Goal: Task Accomplishment & Management: Manage account settings

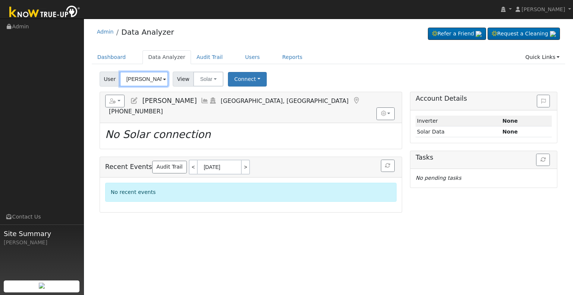
click at [144, 77] on input "[PERSON_NAME]" at bounding box center [144, 79] width 49 height 15
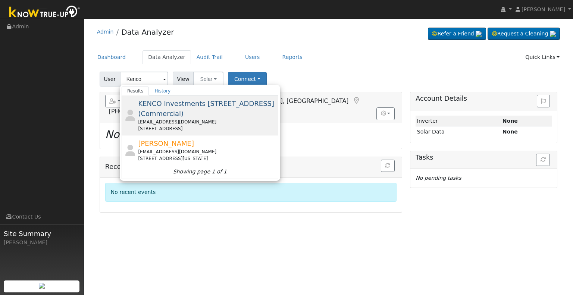
click at [221, 125] on div "[EMAIL_ADDRESS][DOMAIN_NAME]" at bounding box center [207, 122] width 139 height 7
type input "KENCO Investments [STREET_ADDRESS] (Commercial)"
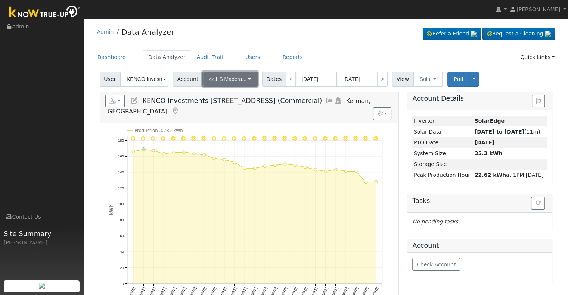
click at [240, 80] on span "441 S Madera..." at bounding box center [227, 79] width 37 height 6
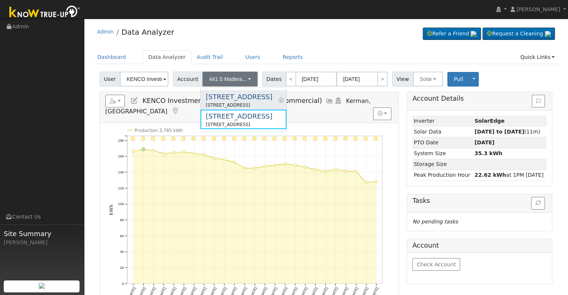
click at [237, 94] on div "[STREET_ADDRESS]" at bounding box center [239, 97] width 66 height 10
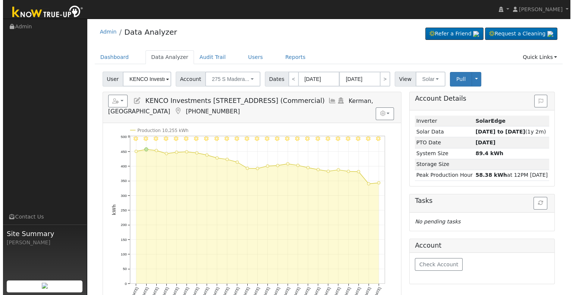
scroll to position [37, 0]
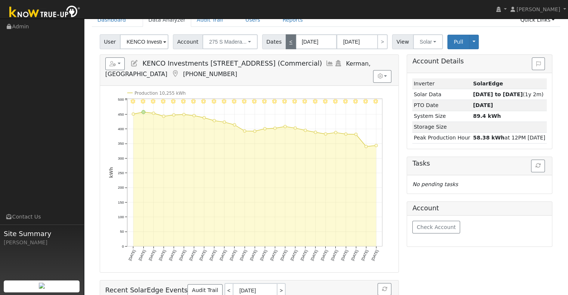
click at [286, 41] on link "<" at bounding box center [291, 41] width 10 height 15
type input "[DATE]"
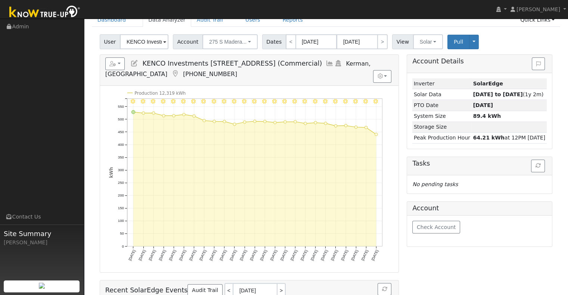
click at [334, 63] on icon at bounding box center [330, 63] width 8 height 7
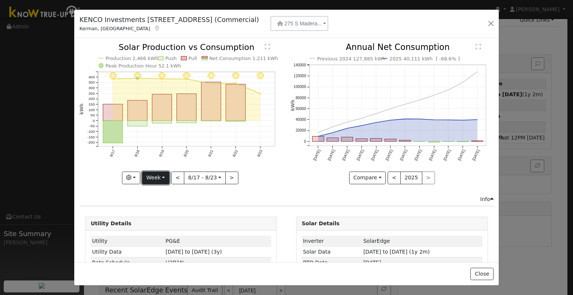
click at [160, 174] on button "Week" at bounding box center [155, 178] width 27 height 13
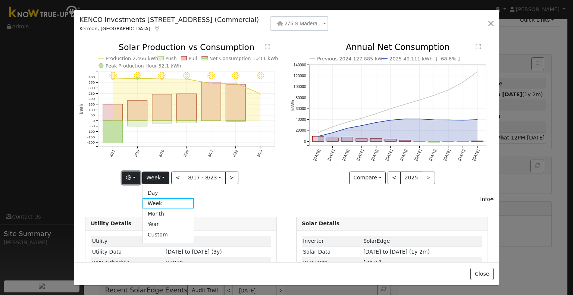
click at [123, 175] on button "button" at bounding box center [131, 178] width 18 height 13
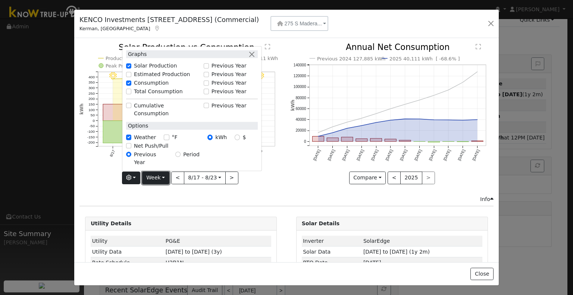
click at [153, 178] on button "Week" at bounding box center [155, 178] width 27 height 13
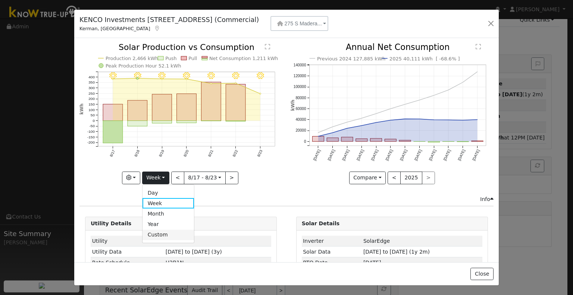
click at [169, 230] on link "Custom" at bounding box center [169, 235] width 52 height 10
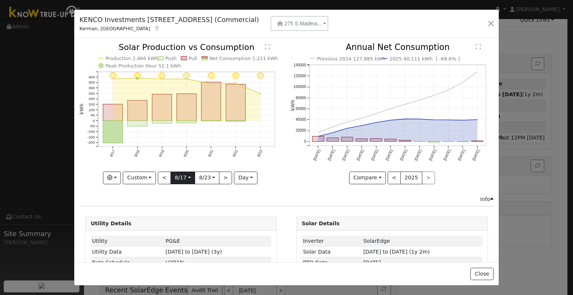
click at [187, 177] on input "[DATE]" at bounding box center [183, 178] width 24 height 12
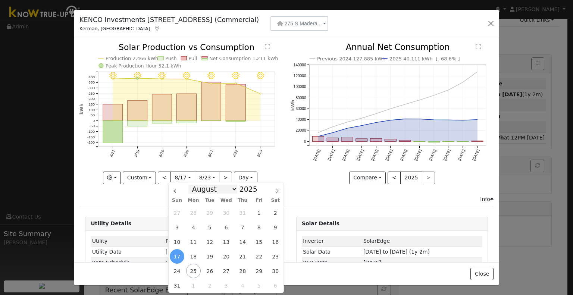
click at [234, 191] on select "January February March April May June July August September October November De…" at bounding box center [213, 189] width 49 height 9
click at [195, 185] on select "January February March April May June July August September October November De…" at bounding box center [213, 189] width 49 height 9
click at [231, 189] on select "January February March April May June July August September October November De…" at bounding box center [213, 189] width 49 height 9
select select "6"
click at [195, 185] on select "January February March April May June July August September October November De…" at bounding box center [213, 189] width 49 height 9
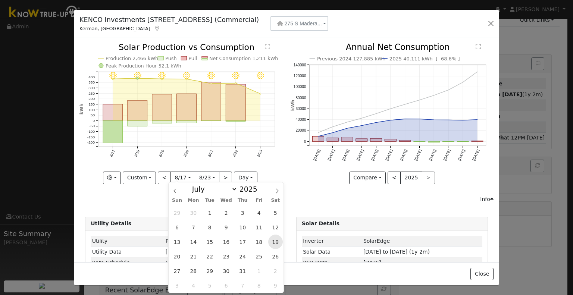
click at [275, 240] on span "19" at bounding box center [275, 242] width 15 height 15
type input "[DATE]"
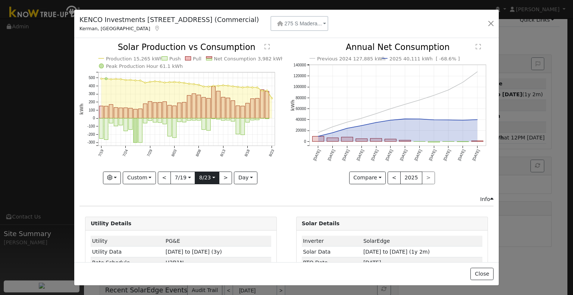
scroll to position [0, 0]
click at [208, 176] on input "[DATE]" at bounding box center [207, 178] width 24 height 12
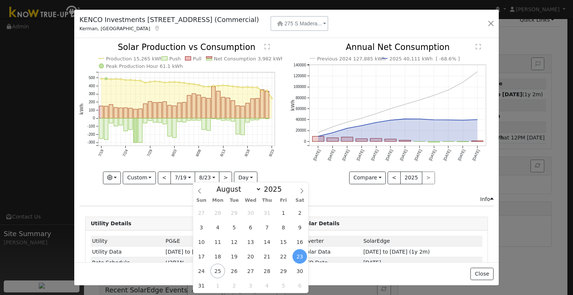
click at [303, 255] on span "23" at bounding box center [300, 256] width 15 height 15
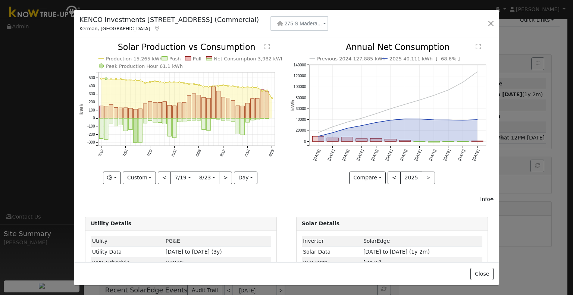
click at [179, 175] on input "[DATE]" at bounding box center [183, 178] width 24 height 12
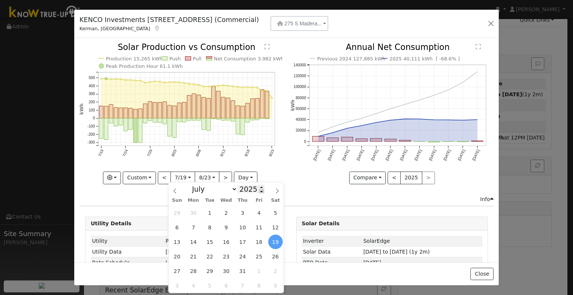
click at [259, 192] on span at bounding box center [261, 191] width 5 height 4
type input "2024"
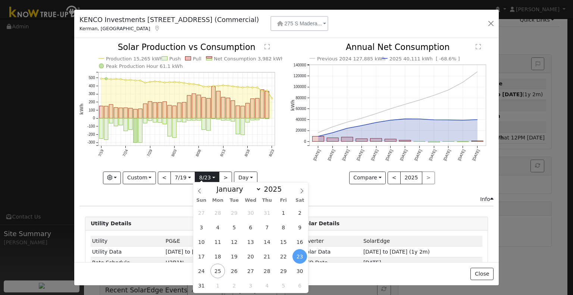
click at [211, 177] on input "[DATE]" at bounding box center [207, 178] width 24 height 12
click at [304, 256] on span "23" at bounding box center [300, 256] width 15 height 15
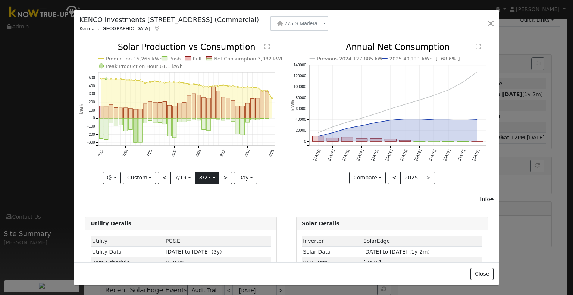
click at [211, 174] on input "[DATE]" at bounding box center [207, 178] width 24 height 12
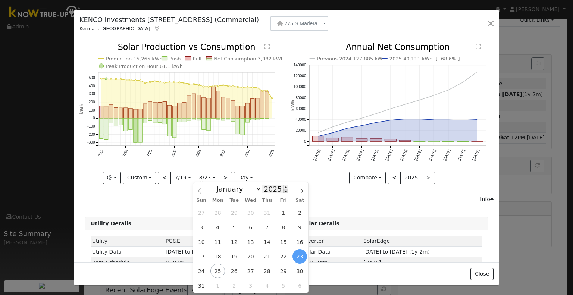
click at [283, 191] on span at bounding box center [285, 191] width 5 height 4
type input "2024"
click at [290, 256] on span "23" at bounding box center [283, 256] width 15 height 15
type input "[DATE]"
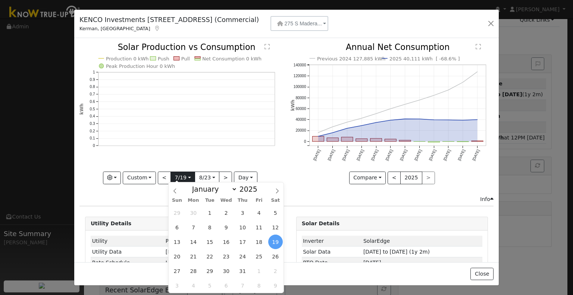
click at [185, 178] on input "[DATE]" at bounding box center [183, 178] width 24 height 12
click at [282, 156] on div "Production 0 kWh Push Pull Net Consumption 0 kWh Peak Production Hour 0 kWh 0 0…" at bounding box center [181, 119] width 211 height 152
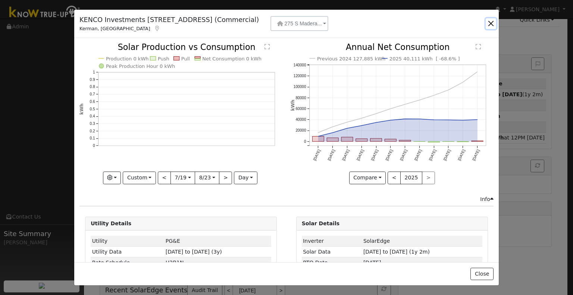
click at [490, 25] on button "button" at bounding box center [491, 23] width 10 height 10
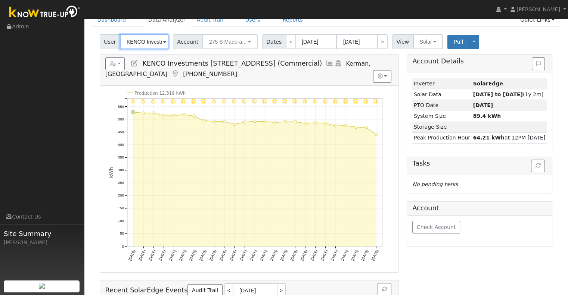
click at [141, 38] on input "KENCO Investments [STREET_ADDRESS] (Commercial)" at bounding box center [144, 41] width 49 height 15
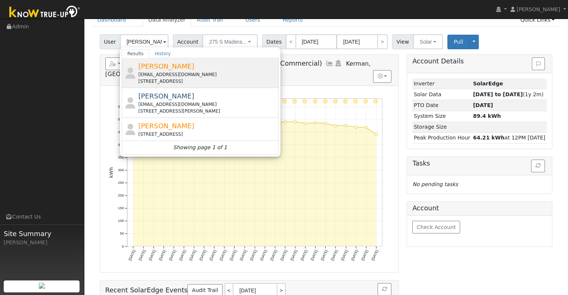
click at [199, 80] on div "[STREET_ADDRESS]" at bounding box center [207, 81] width 139 height 7
type input "[PERSON_NAME]"
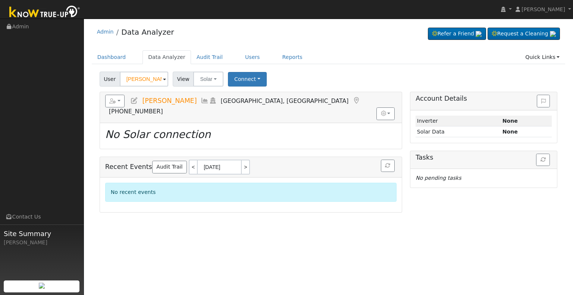
click at [136, 100] on icon at bounding box center [134, 100] width 8 height 7
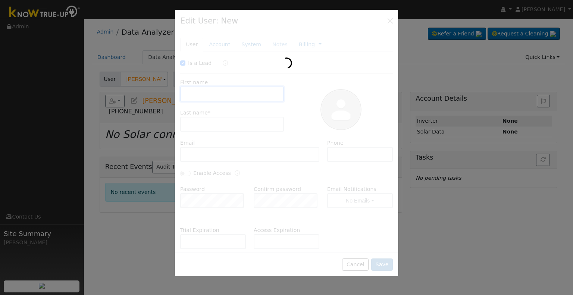
checkbox input "true"
type input "[PERSON_NAME]"
type input "[EMAIL_ADDRESS][DOMAIN_NAME]"
type input "8582731429"
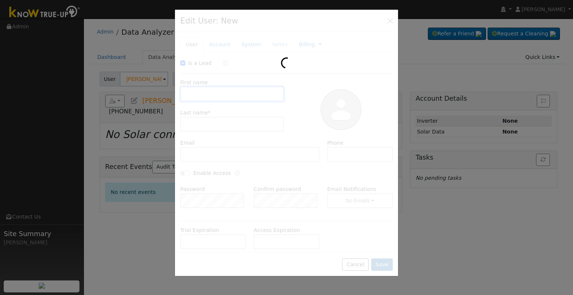
checkbox input "false"
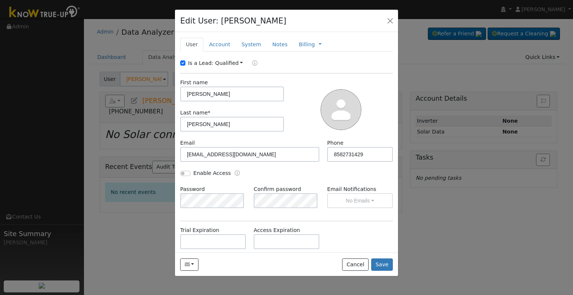
click at [206, 60] on label "Is a Lead:" at bounding box center [200, 63] width 25 height 8
click at [186, 60] on input "Is a Lead:" at bounding box center [182, 62] width 5 height 5
checkbox input "false"
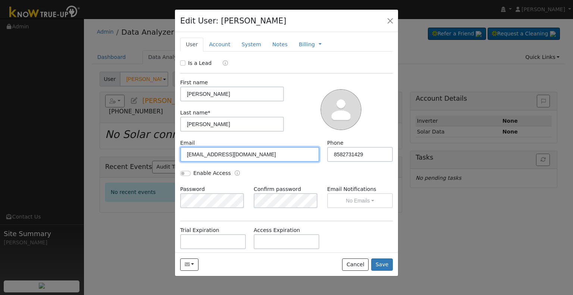
click at [266, 154] on input "[EMAIL_ADDRESS][DOMAIN_NAME]" at bounding box center [249, 154] width 139 height 15
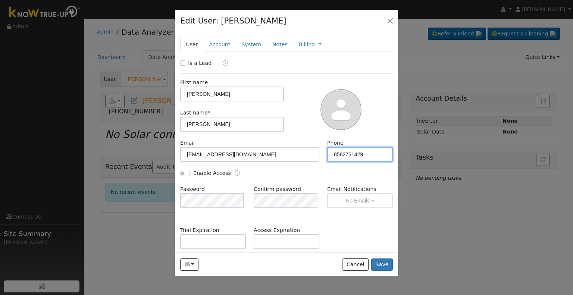
click at [374, 159] on input "8582731429" at bounding box center [360, 154] width 66 height 15
click at [179, 174] on div "Enable Access" at bounding box center [232, 174] width 110 height 9
click at [181, 174] on div "Enable Access" at bounding box center [205, 174] width 51 height 8
click at [185, 174] on input "Enable Access" at bounding box center [185, 173] width 10 height 5
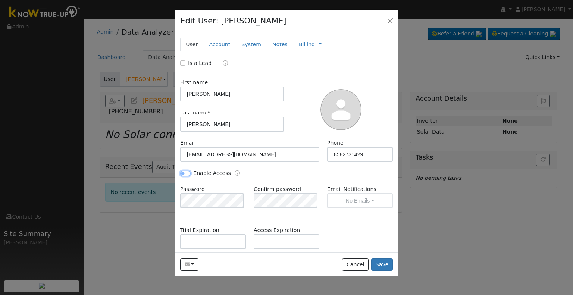
checkbox input "true"
click at [354, 196] on button "No Emails" at bounding box center [360, 200] width 66 height 15
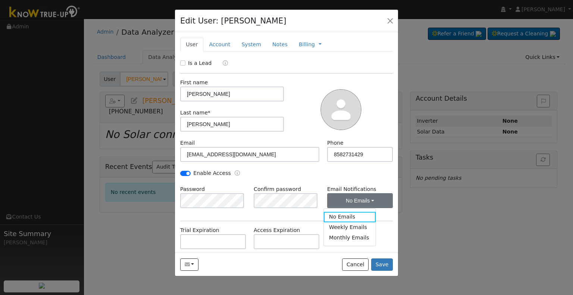
click at [296, 219] on div "Is a Lead First name [PERSON_NAME] Last name * [PERSON_NAME] Email [EMAIL_ADDRE…" at bounding box center [286, 188] width 213 height 258
click at [340, 203] on button "No Emails" at bounding box center [360, 200] width 66 height 15
click at [333, 231] on link "Weekly Emails" at bounding box center [350, 228] width 52 height 10
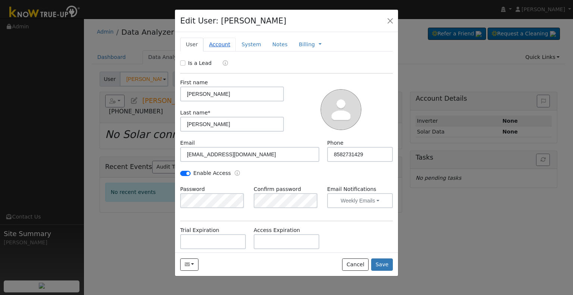
click at [219, 44] on link "Account" at bounding box center [219, 45] width 32 height 14
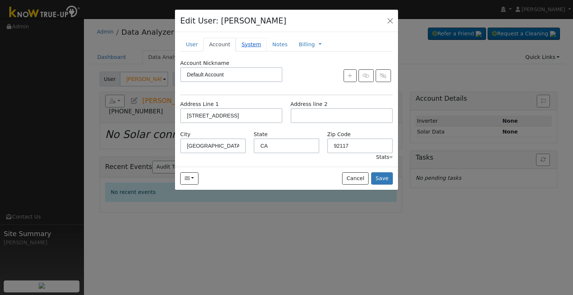
click at [245, 43] on link "System" at bounding box center [251, 45] width 31 height 14
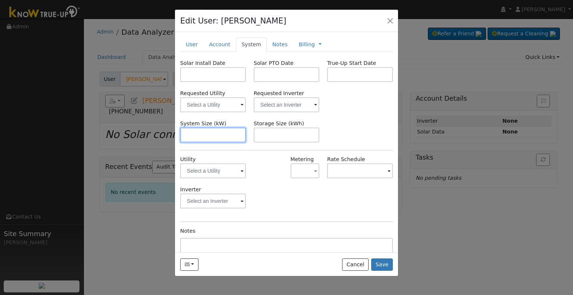
click at [204, 129] on input "text" at bounding box center [213, 135] width 66 height 15
click at [207, 136] on input "text" at bounding box center [213, 135] width 66 height 15
paste input "6.150"
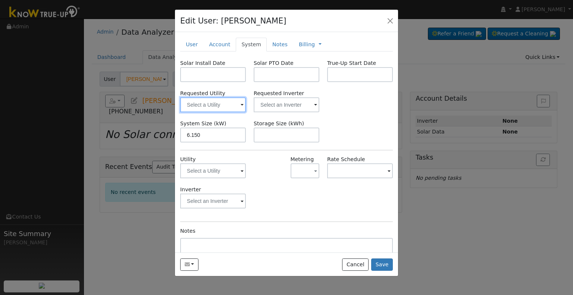
type input "6.2"
click at [219, 104] on input "text" at bounding box center [213, 104] width 66 height 15
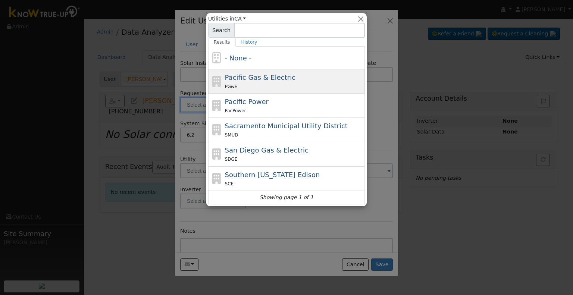
click at [251, 77] on span "Pacific Gas & Electric" at bounding box center [260, 78] width 71 height 8
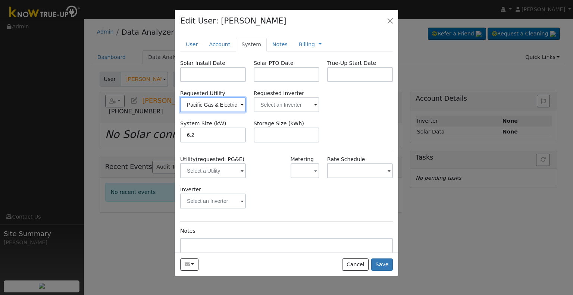
click at [206, 102] on input "Pacific Gas & Electric" at bounding box center [213, 104] width 66 height 15
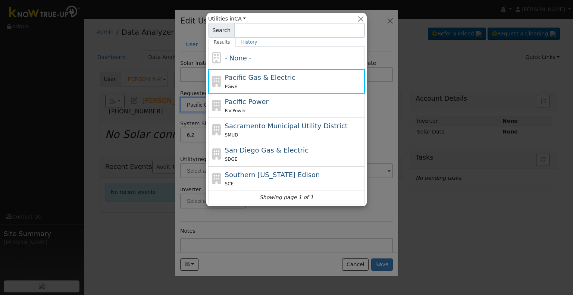
drag, startPoint x: 268, startPoint y: 155, endPoint x: 188, endPoint y: 134, distance: 82.8
click at [263, 153] on div "San Diego Gas & Electric SDGE" at bounding box center [294, 154] width 139 height 18
type input "San Diego Gas & Electric"
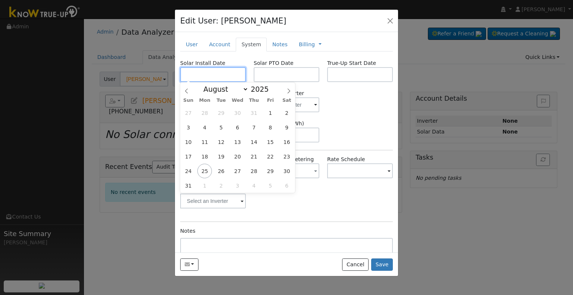
click at [215, 77] on input "text" at bounding box center [213, 74] width 66 height 15
click at [227, 77] on input "text" at bounding box center [213, 74] width 66 height 15
paste input "[DATE]"
type input "[DATE]"
click at [344, 98] on div "Requested Utility San Diego Gas & Electric Requested Inverter" at bounding box center [287, 101] width 221 height 23
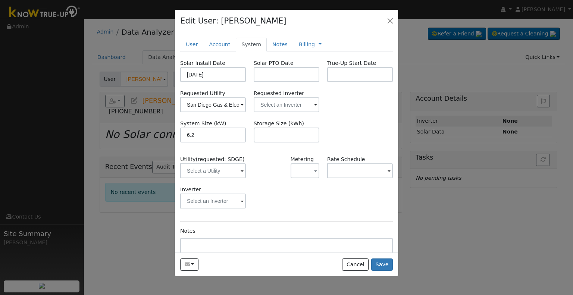
click at [266, 82] on div "Solar Install Date [DATE] Solar PTO Date True-Up Start Date Requested Utility S…" at bounding box center [286, 176] width 213 height 235
click at [263, 75] on input "text" at bounding box center [287, 74] width 66 height 15
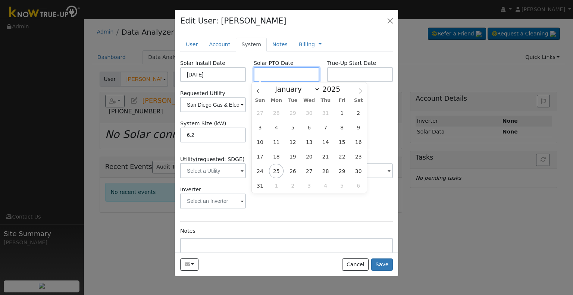
click at [261, 76] on input "text" at bounding box center [287, 74] width 66 height 15
paste input "[DATE]"
type input "[DATE]"
click at [370, 152] on div "Solar Install Date [DATE] Solar PTO Date [DATE] True-Up Start Date Requested Ut…" at bounding box center [286, 176] width 213 height 235
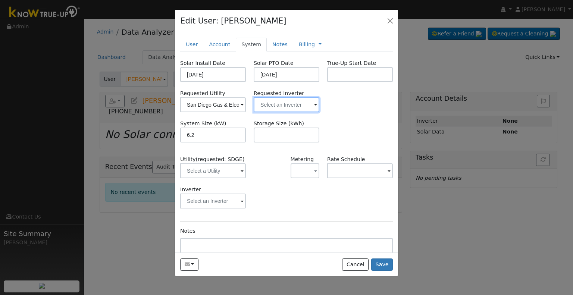
click at [246, 106] on input "text" at bounding box center [213, 104] width 66 height 15
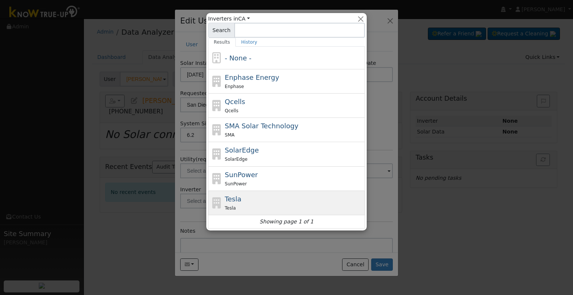
click at [249, 199] on div "Tesla Tesla" at bounding box center [294, 203] width 139 height 18
type input "Tesla"
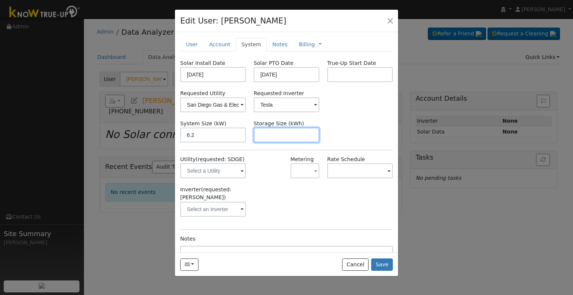
click at [280, 139] on input "text" at bounding box center [287, 135] width 66 height 15
click at [295, 138] on input "text" at bounding box center [287, 135] width 66 height 15
paste input "13.50"
type input "13.5"
click at [267, 44] on link "Notes" at bounding box center [280, 45] width 27 height 14
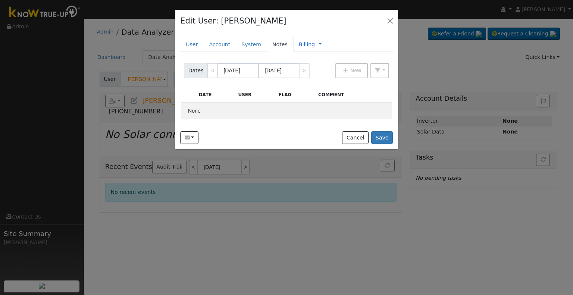
click at [300, 44] on link "Billing" at bounding box center [307, 45] width 16 height 8
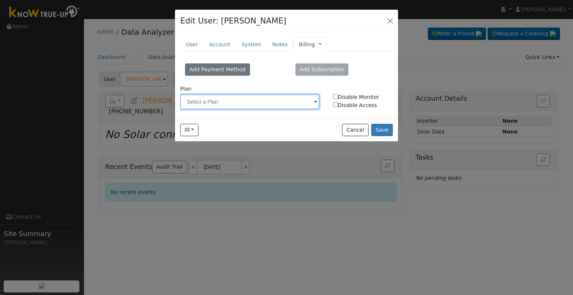
click at [236, 102] on input "text" at bounding box center [249, 101] width 139 height 15
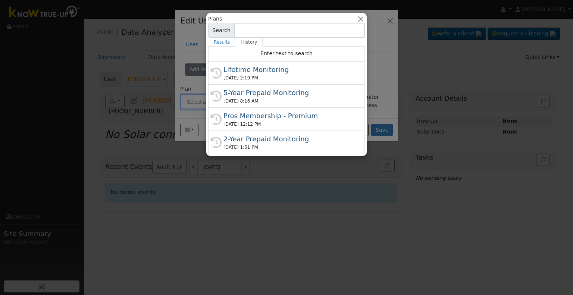
drag, startPoint x: 248, startPoint y: 72, endPoint x: 6, endPoint y: 100, distance: 243.5
click at [245, 72] on div "Lifetime Monitoring" at bounding box center [290, 70] width 133 height 10
type input "Lifetime Monitoring"
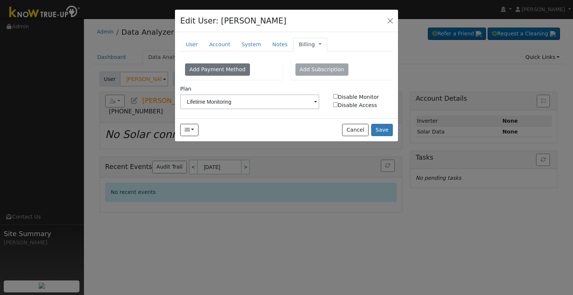
click at [311, 42] on div "Billing Management Billing Timeline" at bounding box center [310, 45] width 34 height 14
click at [319, 44] on link at bounding box center [320, 45] width 3 height 8
click at [326, 61] on link "Management" at bounding box center [345, 58] width 52 height 10
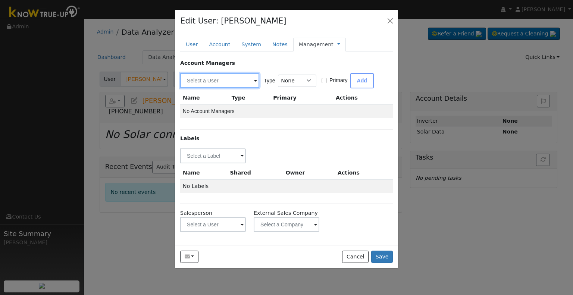
click at [223, 82] on input "text" at bounding box center [219, 80] width 79 height 15
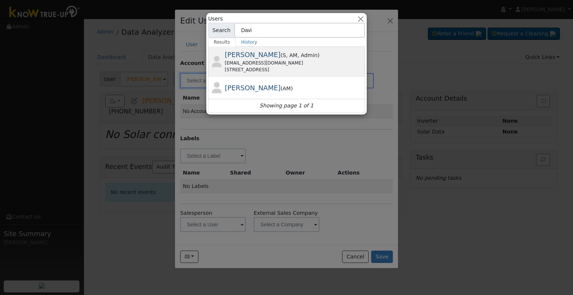
type input "Davi"
click at [319, 60] on div "[EMAIL_ADDRESS][DOMAIN_NAME]" at bounding box center [294, 63] width 139 height 7
type input "[PERSON_NAME]"
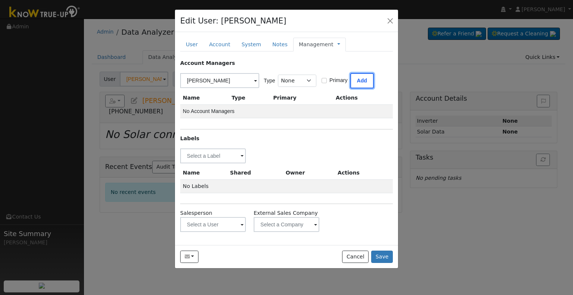
click at [367, 77] on button "Add" at bounding box center [363, 80] width 24 height 15
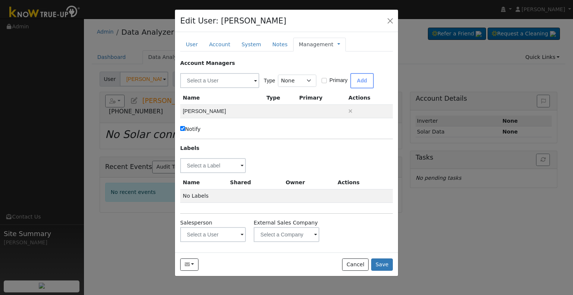
click at [180, 128] on div "New Account Nickname Cancel Create Are you sure you want to create new account …" at bounding box center [286, 142] width 223 height 221
click at [184, 129] on input "Notify" at bounding box center [182, 128] width 5 height 5
checkbox input "false"
click at [231, 165] on input "text" at bounding box center [213, 165] width 66 height 15
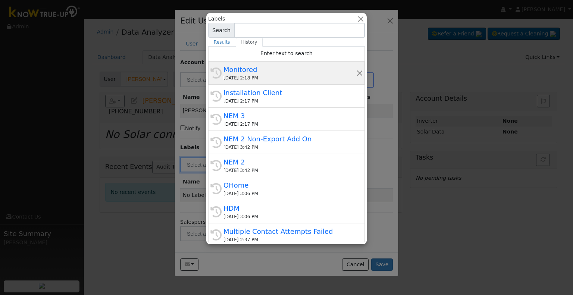
click at [262, 75] on div "[DATE] 2:18 PM" at bounding box center [290, 78] width 133 height 7
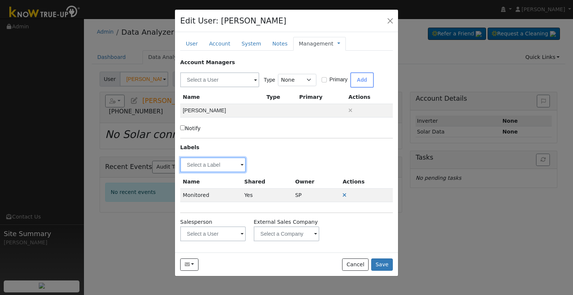
click at [203, 161] on input "text" at bounding box center [213, 165] width 66 height 15
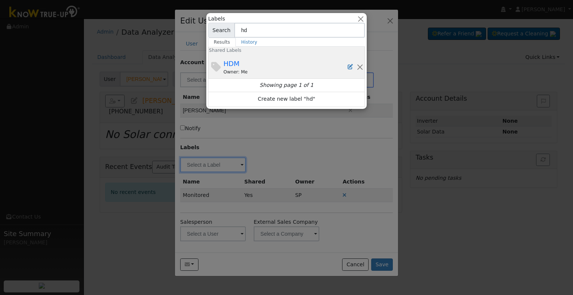
type input "hd"
click at [261, 70] on div "Owner: Me" at bounding box center [286, 72] width 124 height 7
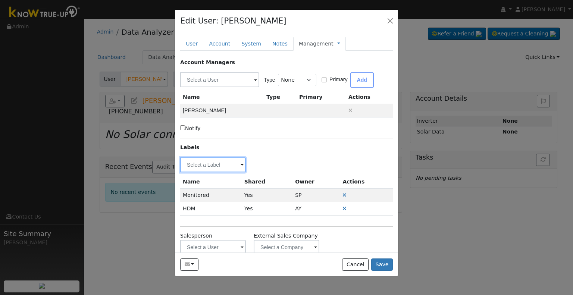
click at [218, 165] on input "text" at bounding box center [213, 165] width 66 height 15
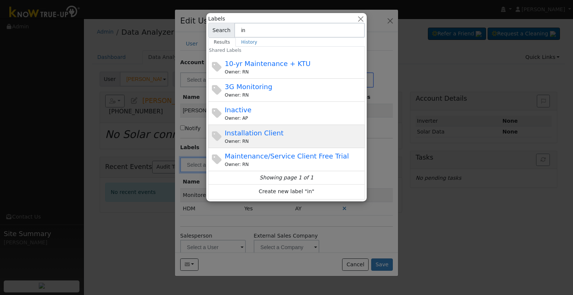
type input "in"
click at [290, 139] on div "Owner: RN" at bounding box center [294, 141] width 139 height 7
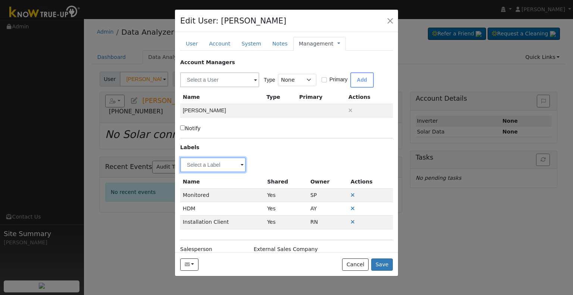
click at [222, 162] on input "text" at bounding box center [213, 165] width 66 height 15
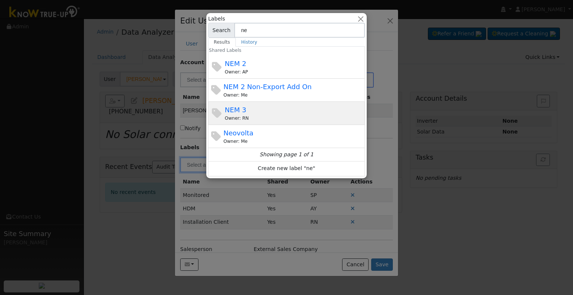
type input "ne"
click at [262, 117] on div "Owner: RN" at bounding box center [294, 118] width 139 height 7
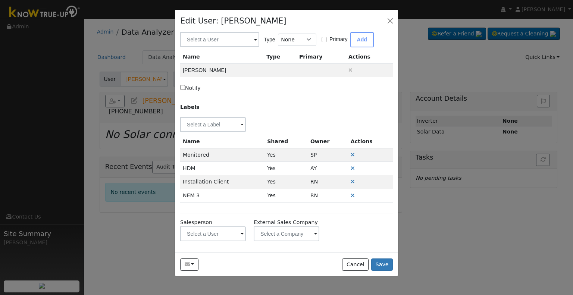
scroll to position [0, 0]
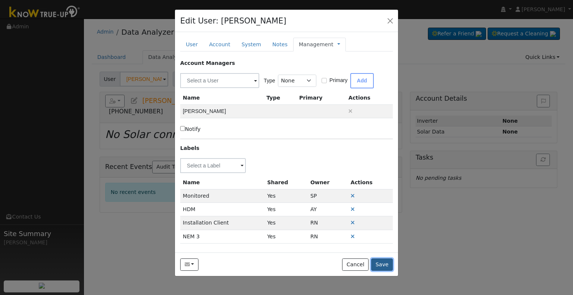
click at [388, 265] on button "Save" at bounding box center [382, 265] width 22 height 13
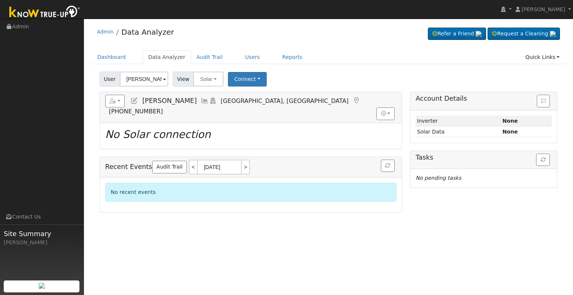
click at [130, 97] on link at bounding box center [134, 100] width 8 height 7
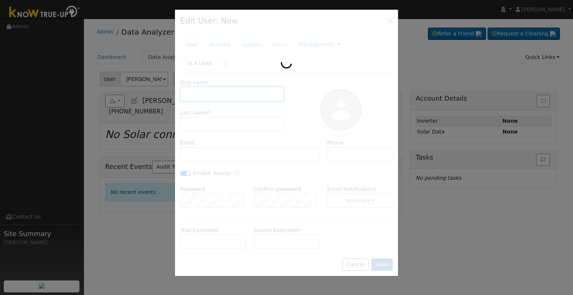
type input "[PERSON_NAME]"
type input "[EMAIL_ADDRESS][DOMAIN_NAME]"
type input "8582731429"
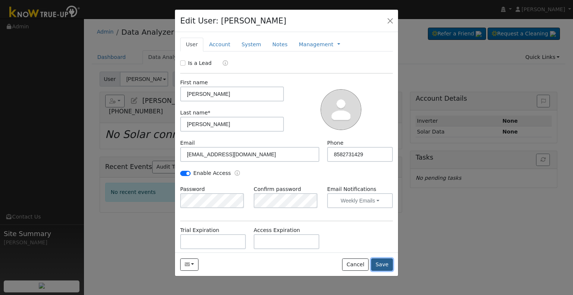
click at [379, 266] on button "Save" at bounding box center [382, 265] width 22 height 13
